Goal: Information Seeking & Learning: Stay updated

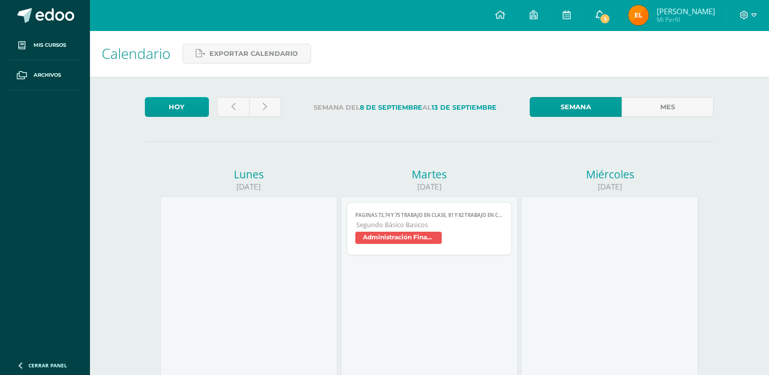
click at [604, 10] on link "1" at bounding box center [599, 15] width 33 height 31
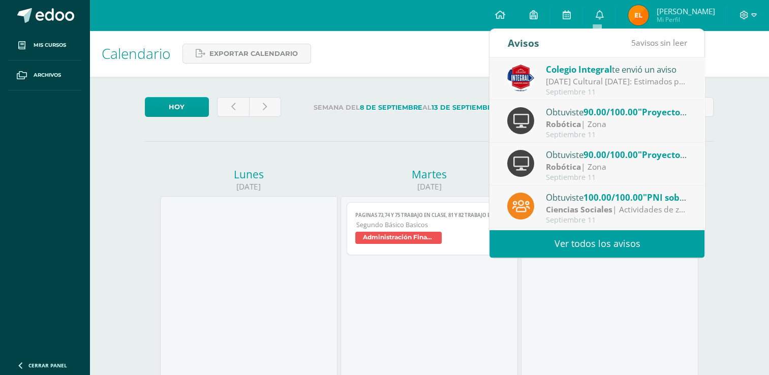
click at [651, 85] on div "[DATE] Cultural [DATE]: Estimados padres de familia tomar en cuenta el horario …" at bounding box center [616, 82] width 141 height 12
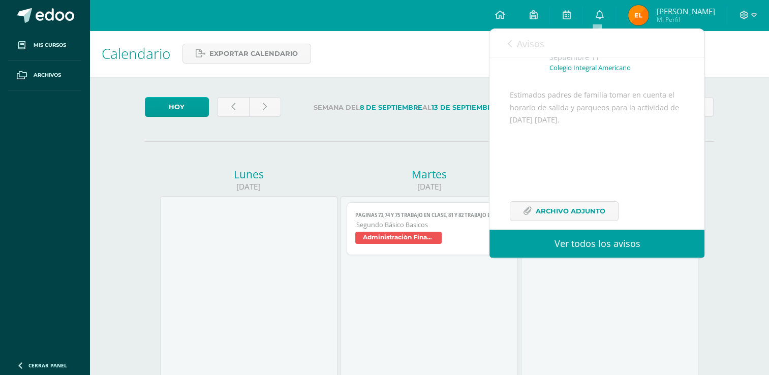
scroll to position [98, 0]
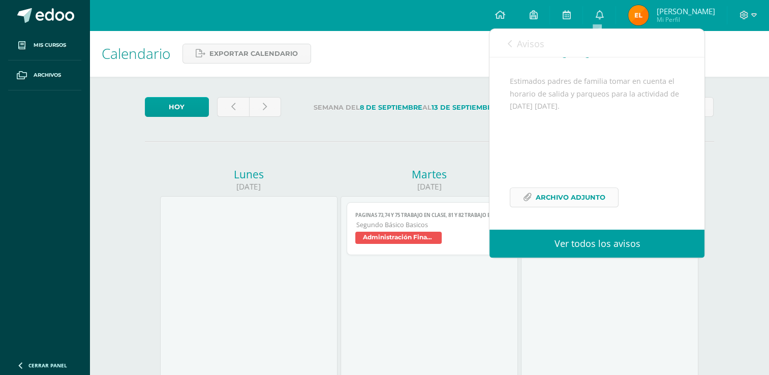
click at [599, 195] on span "Archivo Adjunto" at bounding box center [571, 197] width 70 height 19
click at [569, 243] on link "Ver todos los avisos" at bounding box center [597, 244] width 215 height 28
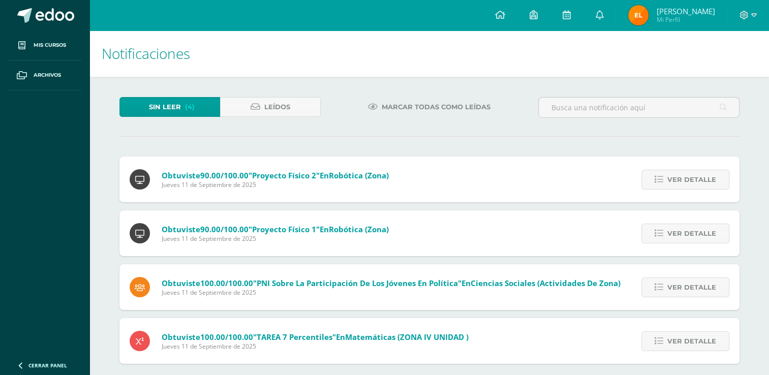
scroll to position [9, 0]
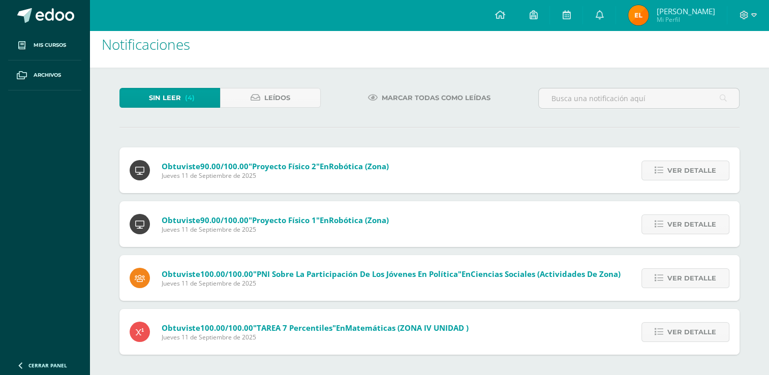
click at [697, 155] on div "Ver detalle" at bounding box center [682, 170] width 113 height 46
click at [691, 174] on span "Ver detalle" at bounding box center [691, 170] width 49 height 19
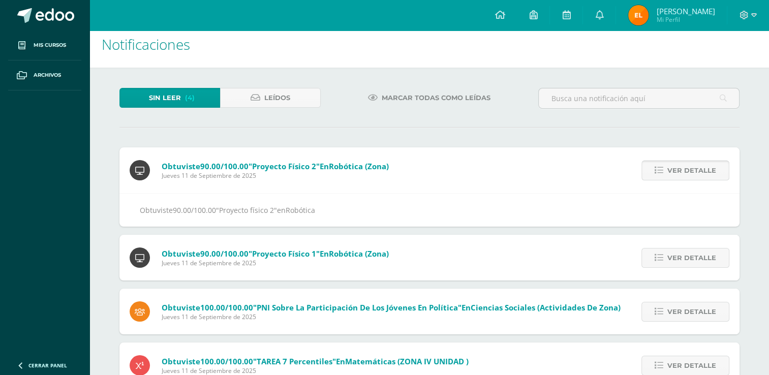
click at [691, 174] on span "Ver detalle" at bounding box center [691, 170] width 49 height 19
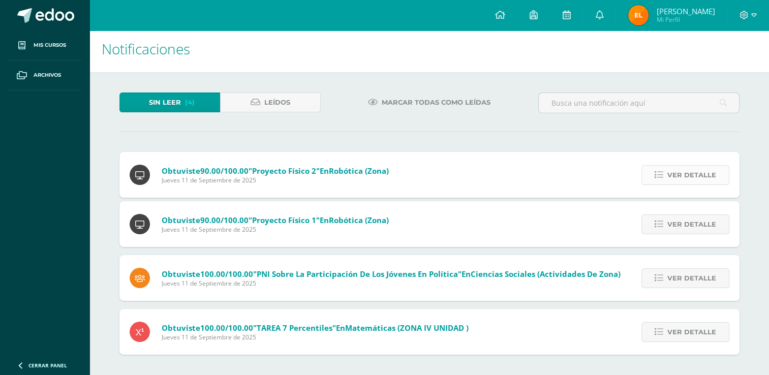
scroll to position [0, 0]
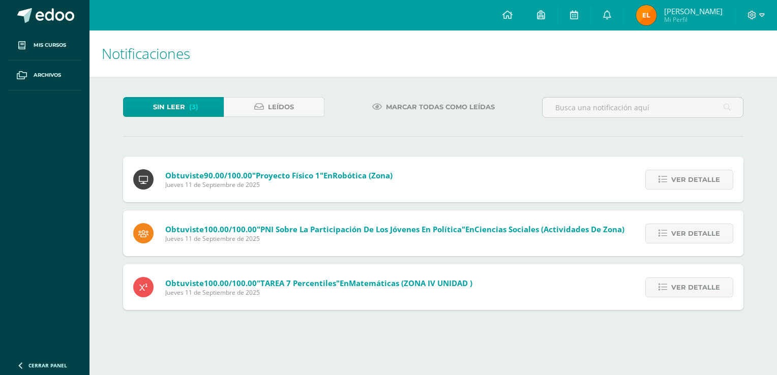
click at [691, 174] on span "Ver detalle" at bounding box center [695, 179] width 49 height 19
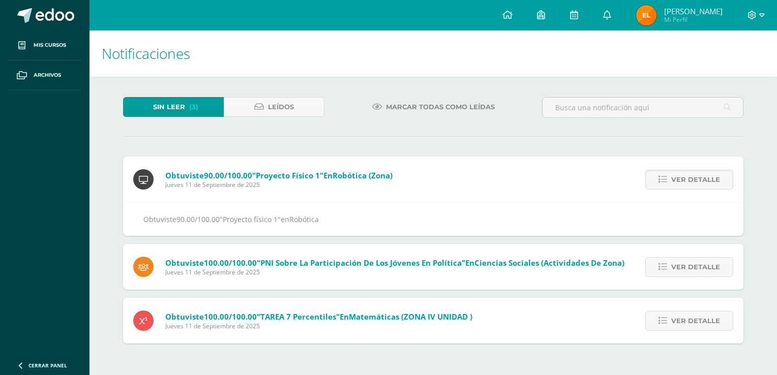
click at [691, 174] on span "Ver detalle" at bounding box center [695, 179] width 49 height 19
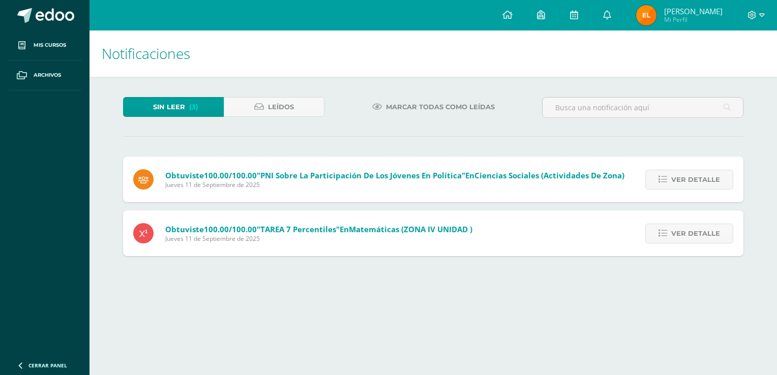
click at [691, 174] on span "Ver detalle" at bounding box center [695, 179] width 49 height 19
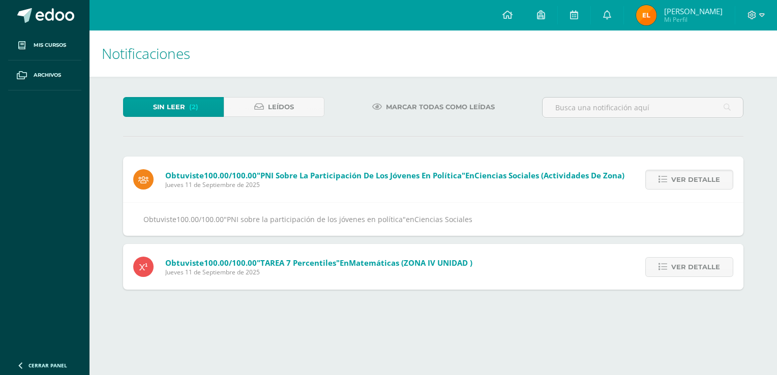
click at [691, 174] on span "Ver detalle" at bounding box center [695, 179] width 49 height 19
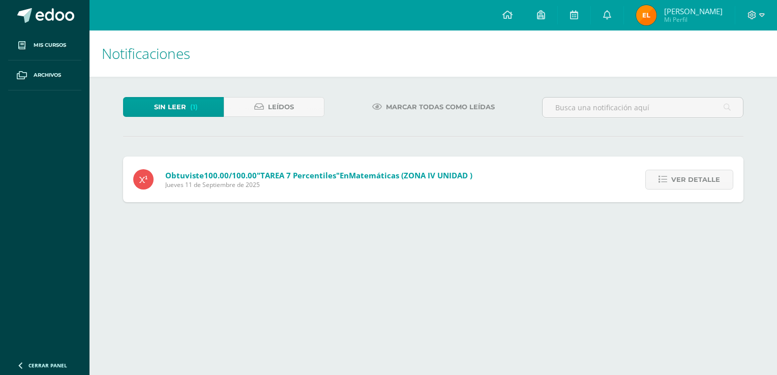
click at [691, 174] on span "Ver detalle" at bounding box center [695, 179] width 49 height 19
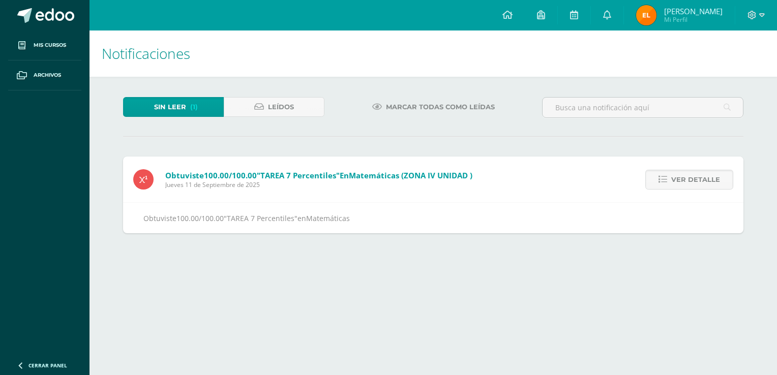
click at [691, 174] on span "Ver detalle" at bounding box center [695, 179] width 49 height 19
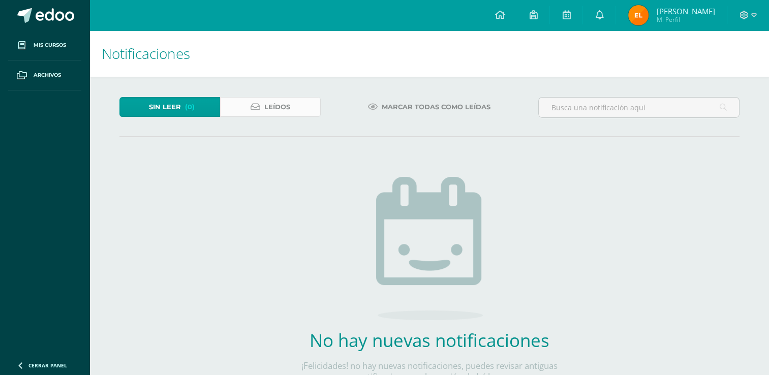
click at [294, 105] on link "Leídos" at bounding box center [270, 107] width 101 height 20
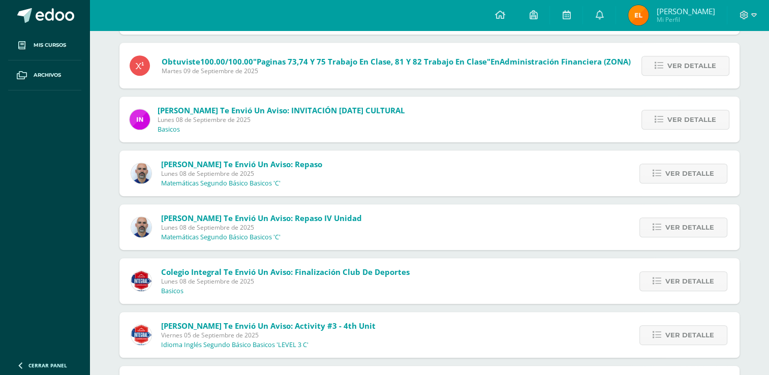
scroll to position [558, 0]
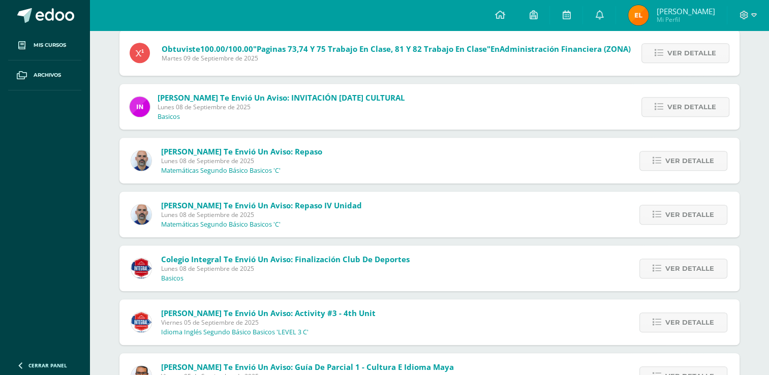
click at [522, 286] on div "Colegio Integral te envió un aviso: Finalización Club de Deportes Lunes 08 de S…" at bounding box center [429, 269] width 620 height 46
click at [663, 209] on link "Ver detalle" at bounding box center [684, 215] width 88 height 20
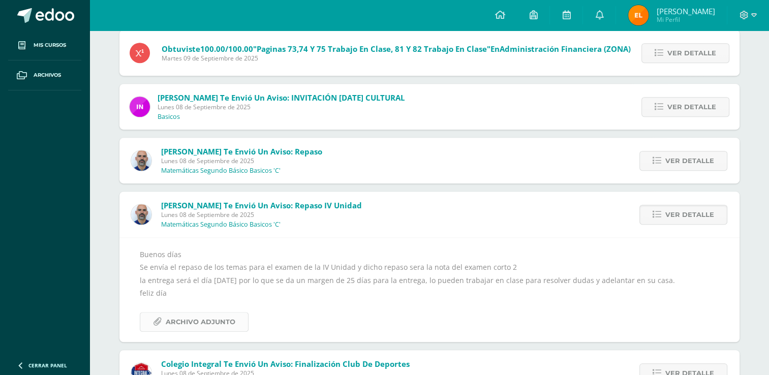
click at [222, 314] on span "Archivo Adjunto" at bounding box center [201, 322] width 70 height 19
